Goal: Task Accomplishment & Management: Manage account settings

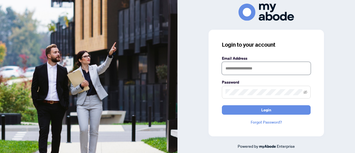
click at [271, 70] on input "text" at bounding box center [266, 68] width 89 height 13
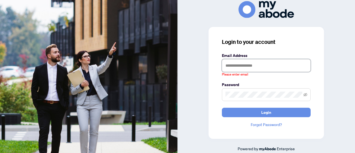
type input "**********"
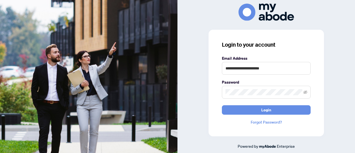
click at [222, 105] on button "Login" at bounding box center [266, 109] width 89 height 9
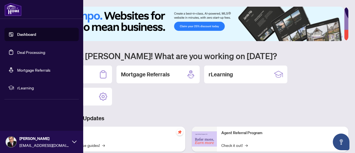
click at [35, 55] on link "Deal Processing" at bounding box center [31, 52] width 28 height 5
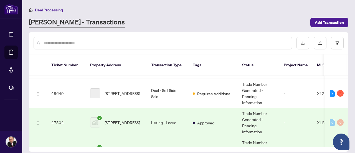
scroll to position [139, 0]
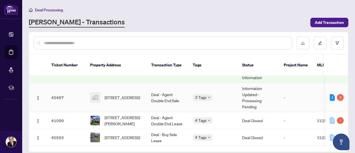
click at [126, 94] on span "25 Pheasant Run Drive, Nepean, ON, Canada" at bounding box center [121, 97] width 35 height 6
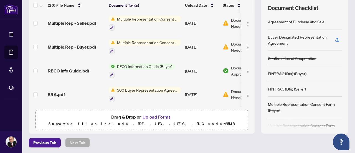
scroll to position [305, 0]
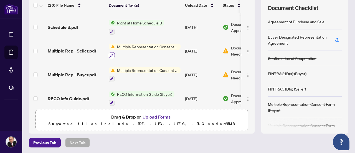
click at [111, 53] on icon "button" at bounding box center [111, 54] width 3 height 3
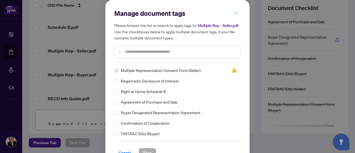
click at [234, 13] on icon "close" at bounding box center [235, 12] width 3 height 3
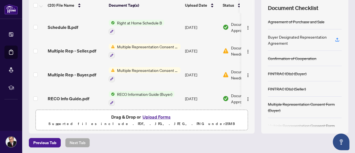
click at [167, 44] on span "Multiple Representation Consent Form (Seller)" at bounding box center [148, 47] width 66 height 6
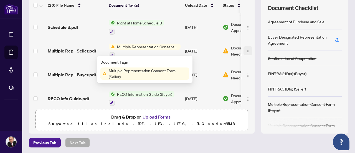
click at [245, 49] on img "button" at bounding box center [247, 51] width 4 height 4
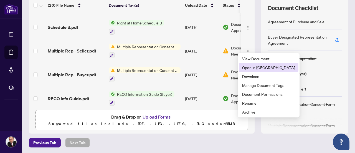
click at [257, 66] on span "Open in New Tab" at bounding box center [268, 67] width 53 height 6
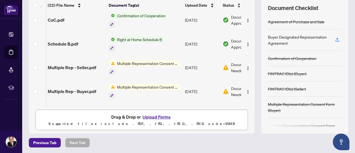
scroll to position [0, 32]
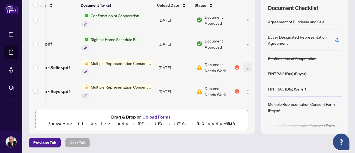
click at [245, 66] on img "button" at bounding box center [247, 68] width 4 height 4
click at [204, 63] on span "Document Needs Work" at bounding box center [218, 67] width 29 height 12
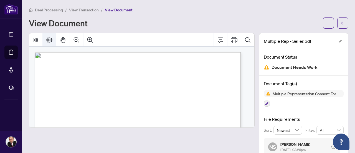
click at [47, 40] on icon "Page Layout" at bounding box center [49, 40] width 6 height 6
click at [64, 40] on icon "Pan Mode" at bounding box center [63, 40] width 7 height 7
click at [326, 20] on span "button" at bounding box center [328, 23] width 4 height 9
click at [254, 19] on div "View Document" at bounding box center [174, 23] width 290 height 9
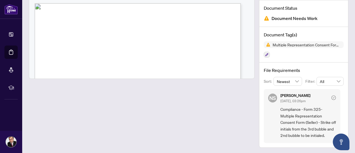
scroll to position [21, 0]
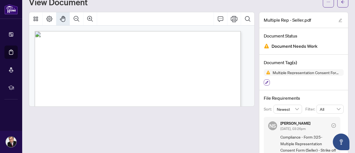
click at [265, 81] on icon "button" at bounding box center [266, 82] width 3 height 3
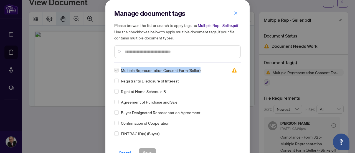
drag, startPoint x: 198, startPoint y: 76, endPoint x: 119, endPoint y: 77, distance: 79.8
click at [119, 73] on div "Multiple Representation Consent Form (Seller)" at bounding box center [169, 70] width 111 height 6
copy span "Multiple Representation Consent Form (Seller)"
drag, startPoint x: 232, startPoint y: 14, endPoint x: 236, endPoint y: 15, distance: 4.3
click at [234, 13] on icon "close" at bounding box center [236, 13] width 4 height 4
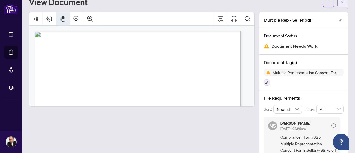
click at [341, 4] on span "button" at bounding box center [343, 2] width 4 height 9
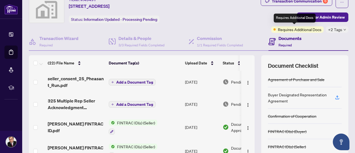
click at [309, 29] on span "Requires Additional Docs" at bounding box center [300, 29] width 44 height 6
click at [334, 31] on span "+2 Tags" at bounding box center [335, 29] width 14 height 6
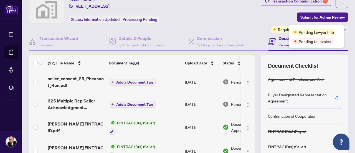
click at [219, 27] on div "Transaction Communication 6 Submit for Admin Review Requires Additional Docs +2…" at bounding box center [279, 14] width 137 height 36
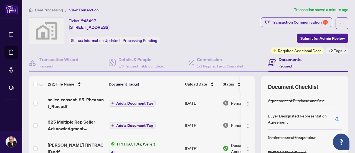
click at [127, 104] on span "Add a Document Tag" at bounding box center [134, 103] width 37 height 4
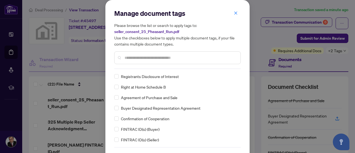
click at [163, 59] on input "text" at bounding box center [179, 58] width 111 height 6
paste input "**********"
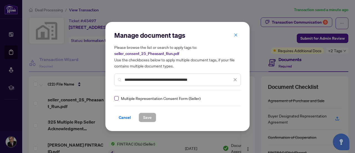
type input "**********"
click at [146, 117] on span "Save" at bounding box center [147, 117] width 9 height 9
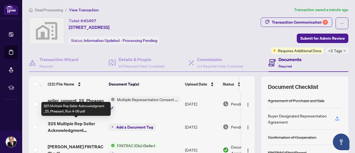
click at [61, 124] on span "325 Multiple Rep Seller Acknowledgment _25_Pheasant_Run 4-09.pdf" at bounding box center [76, 126] width 57 height 13
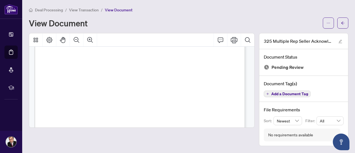
scroll to position [206, 0]
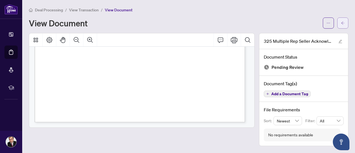
click at [342, 23] on icon "arrow-left" at bounding box center [342, 22] width 3 height 3
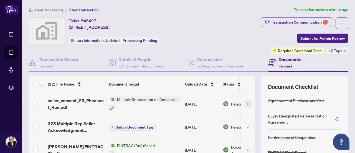
click at [245, 104] on img "button" at bounding box center [247, 104] width 4 height 4
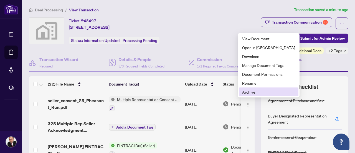
click at [256, 90] on span "Archive" at bounding box center [268, 92] width 53 height 6
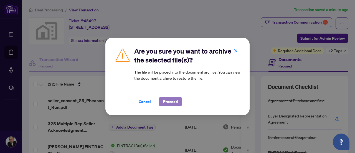
click at [165, 101] on span "Proceed" at bounding box center [170, 101] width 15 height 9
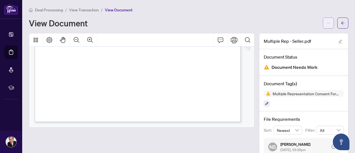
click at [326, 23] on icon "ellipsis" at bounding box center [328, 23] width 4 height 4
